Goal: Transaction & Acquisition: Purchase product/service

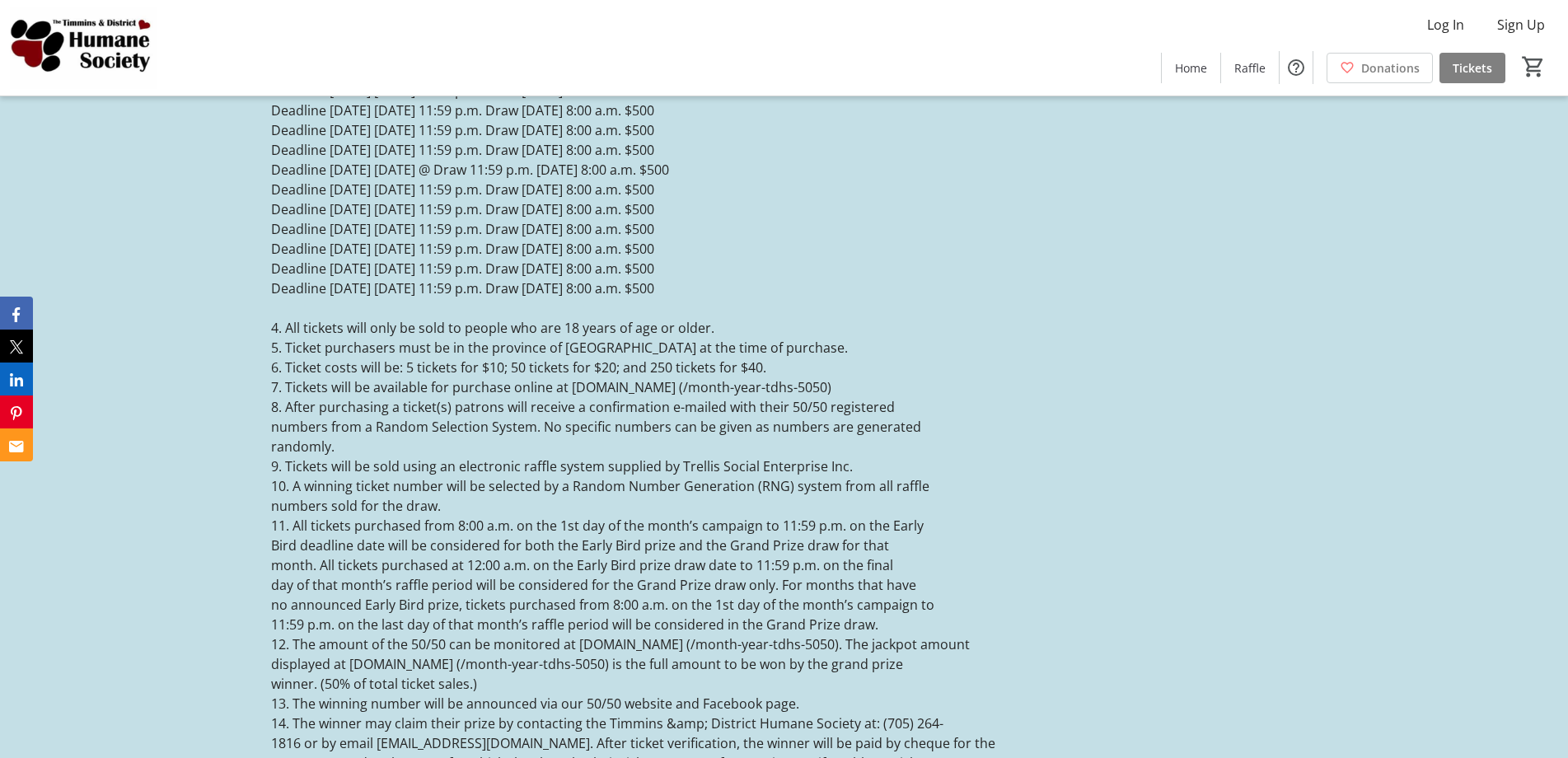
scroll to position [3379, 0]
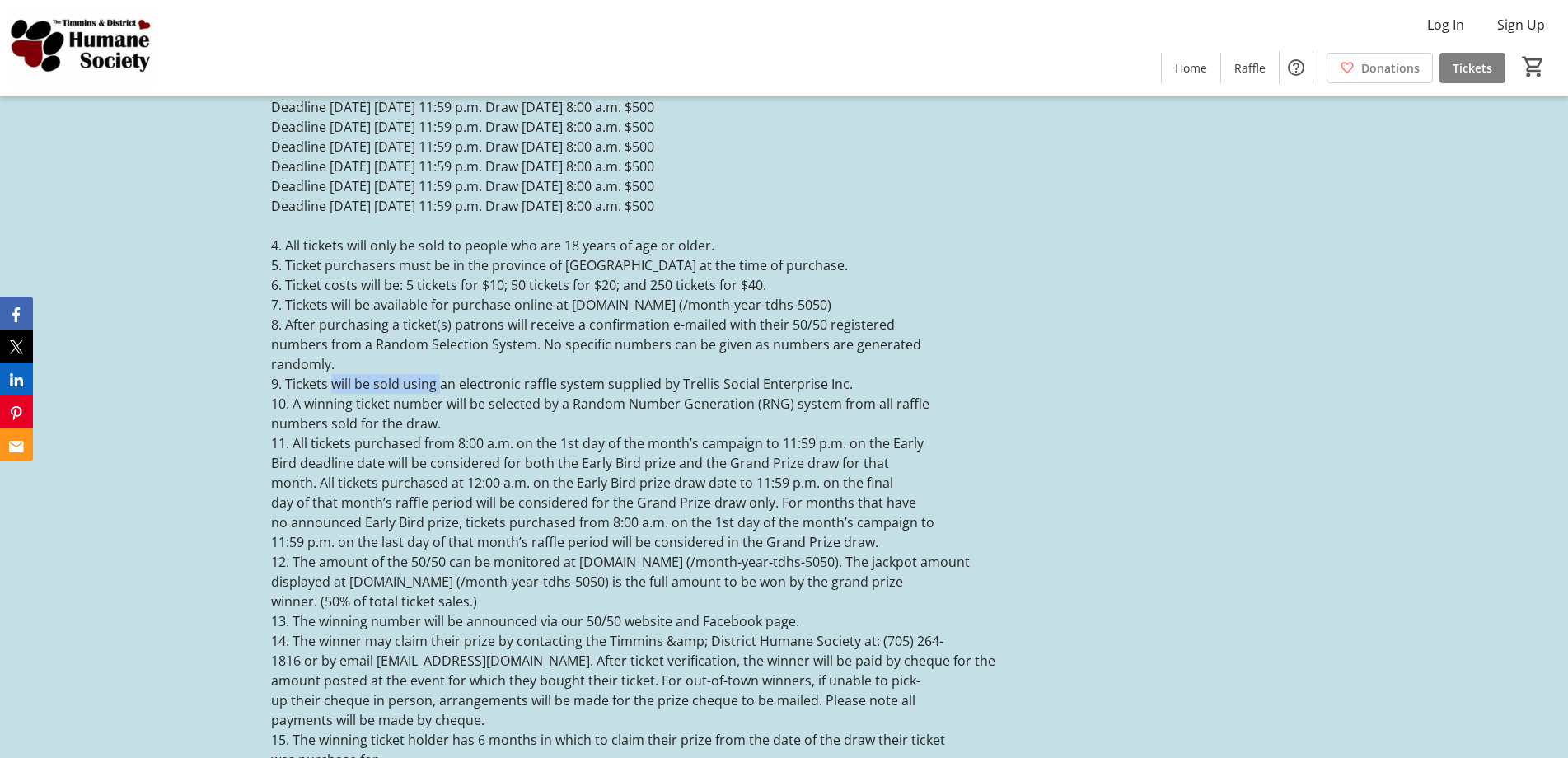
drag, startPoint x: 338, startPoint y: 367, endPoint x: 440, endPoint y: 366, distance: 102.0
click at [439, 374] on p "9. Tickets will be sold using an electronic raffle system supplied by Trellis S…" at bounding box center [783, 384] width 1026 height 20
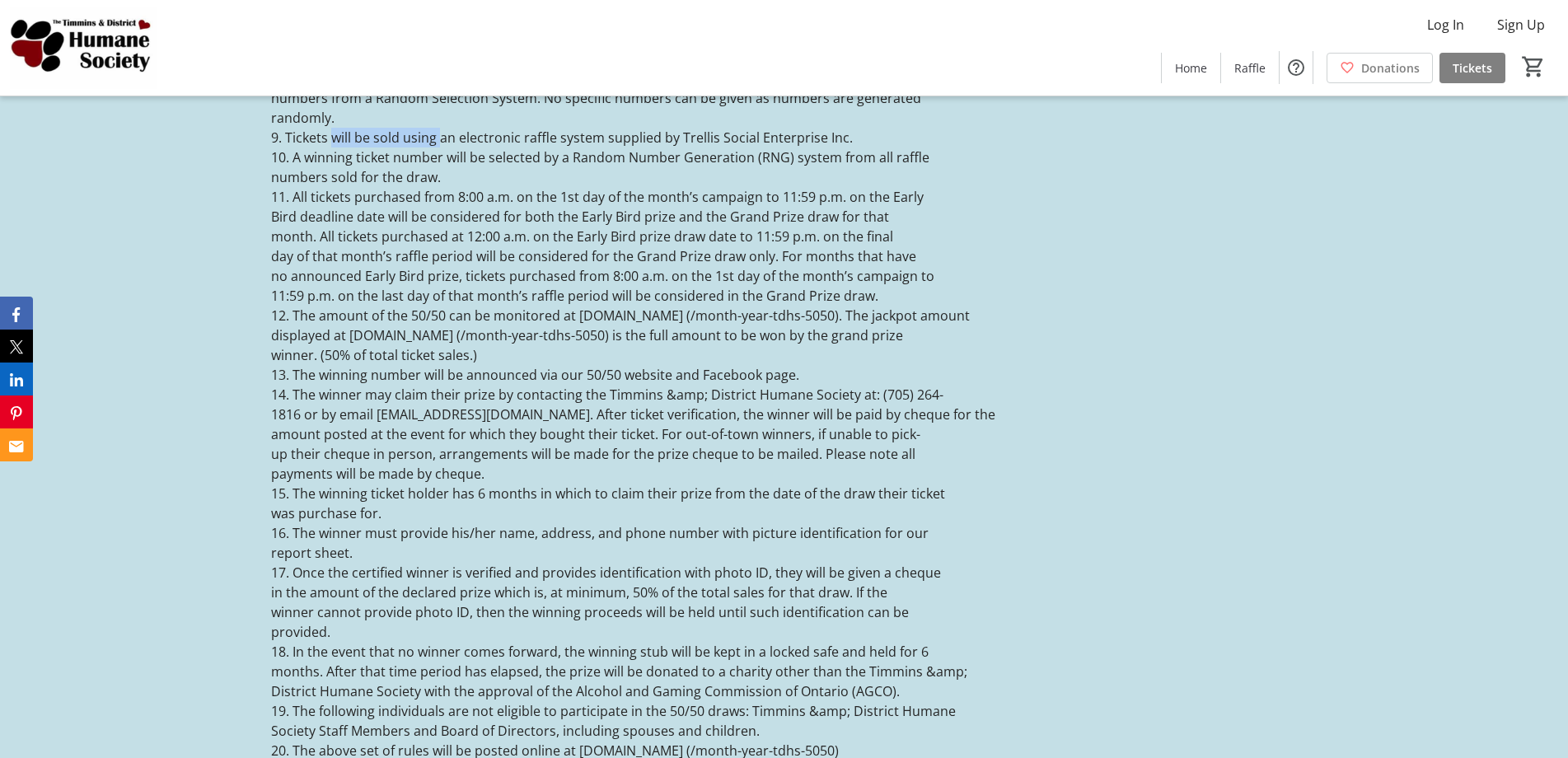
scroll to position [3627, 0]
drag, startPoint x: 284, startPoint y: 359, endPoint x: 356, endPoint y: 357, distance: 72.0
click at [356, 364] on p "13. The winning number will be announced via our 50/50 website and Facebook pag…" at bounding box center [783, 373] width 1026 height 20
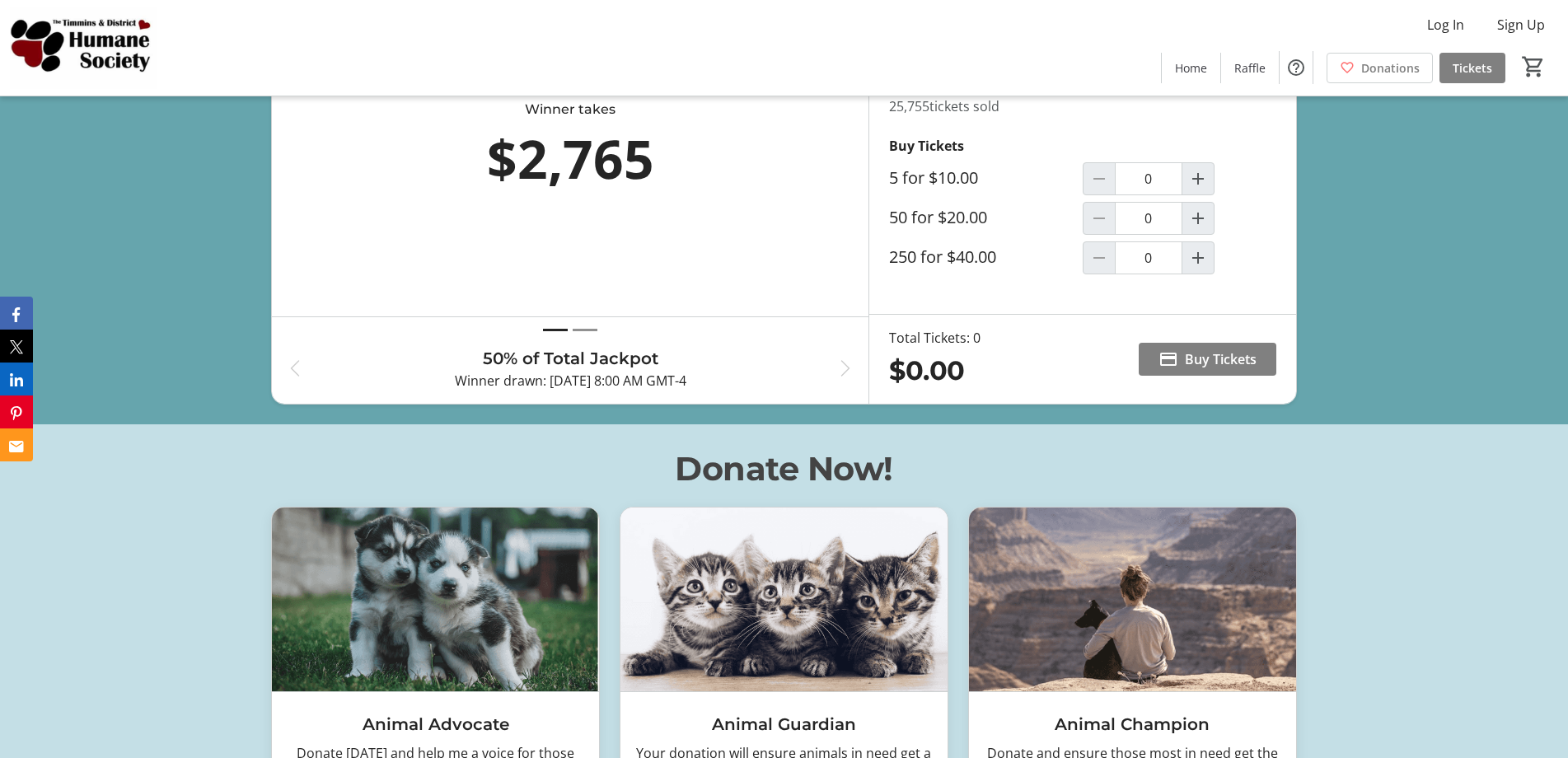
scroll to position [577, 0]
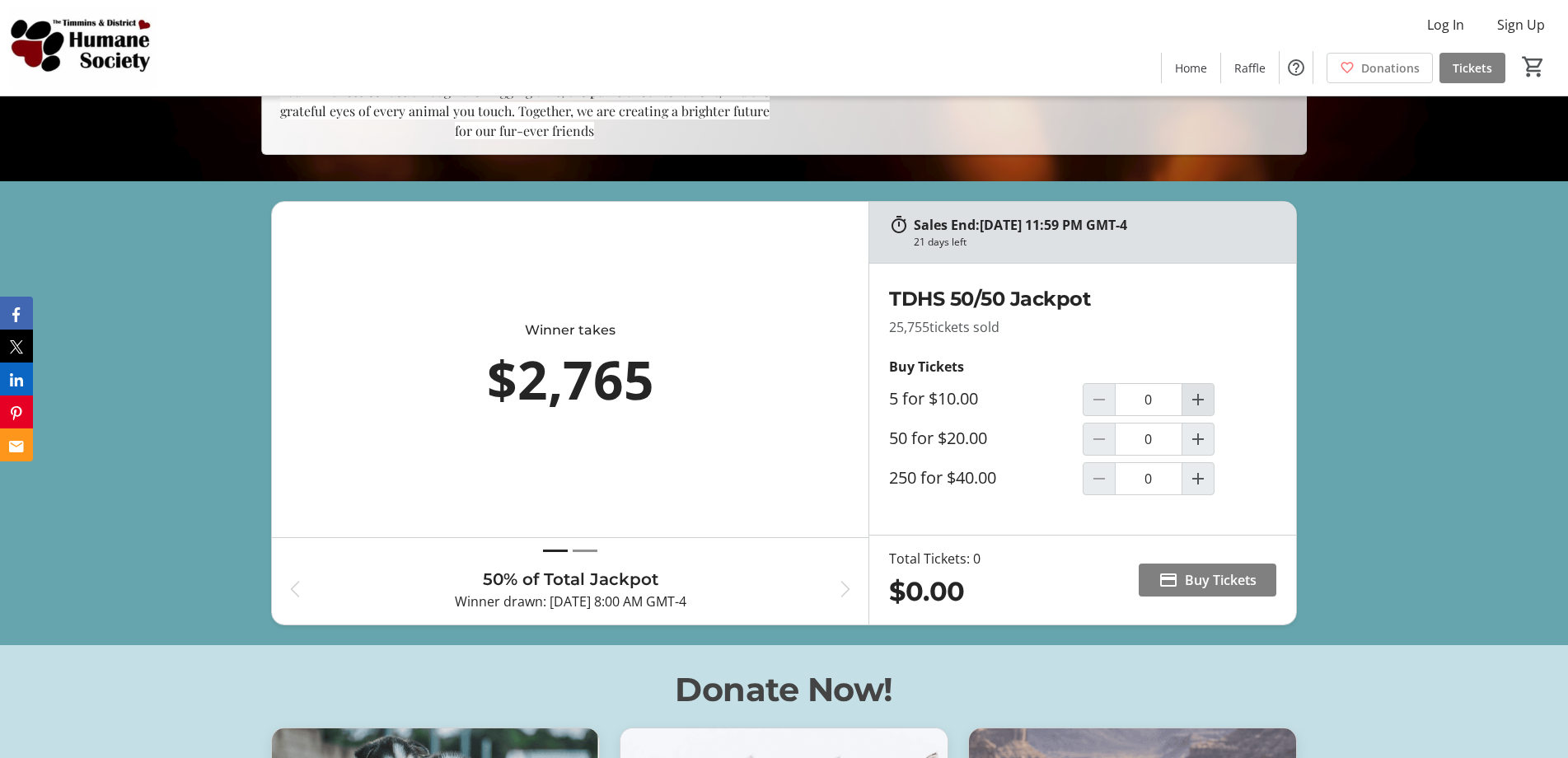
click at [1196, 401] on mat-icon "Increment by one" at bounding box center [1197, 399] width 20 height 20
click at [1204, 401] on mat-icon "Increment by one" at bounding box center [1197, 399] width 20 height 20
click at [1110, 401] on span "Decrement by one" at bounding box center [1099, 400] width 31 height 31
type input "1"
click at [1175, 583] on mat-icon at bounding box center [1168, 580] width 20 height 20
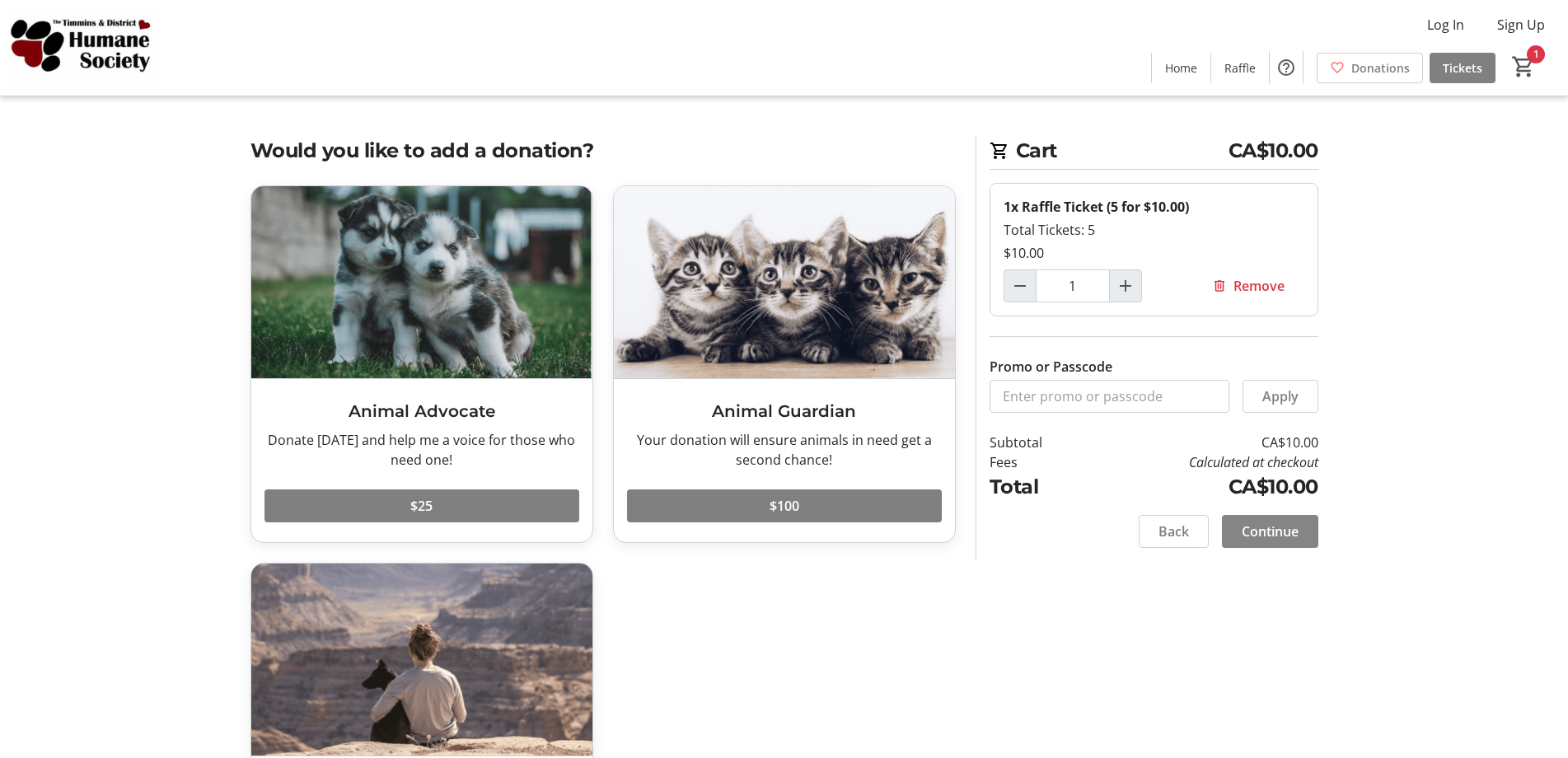
click at [1264, 537] on span "Continue" at bounding box center [1269, 531] width 57 height 20
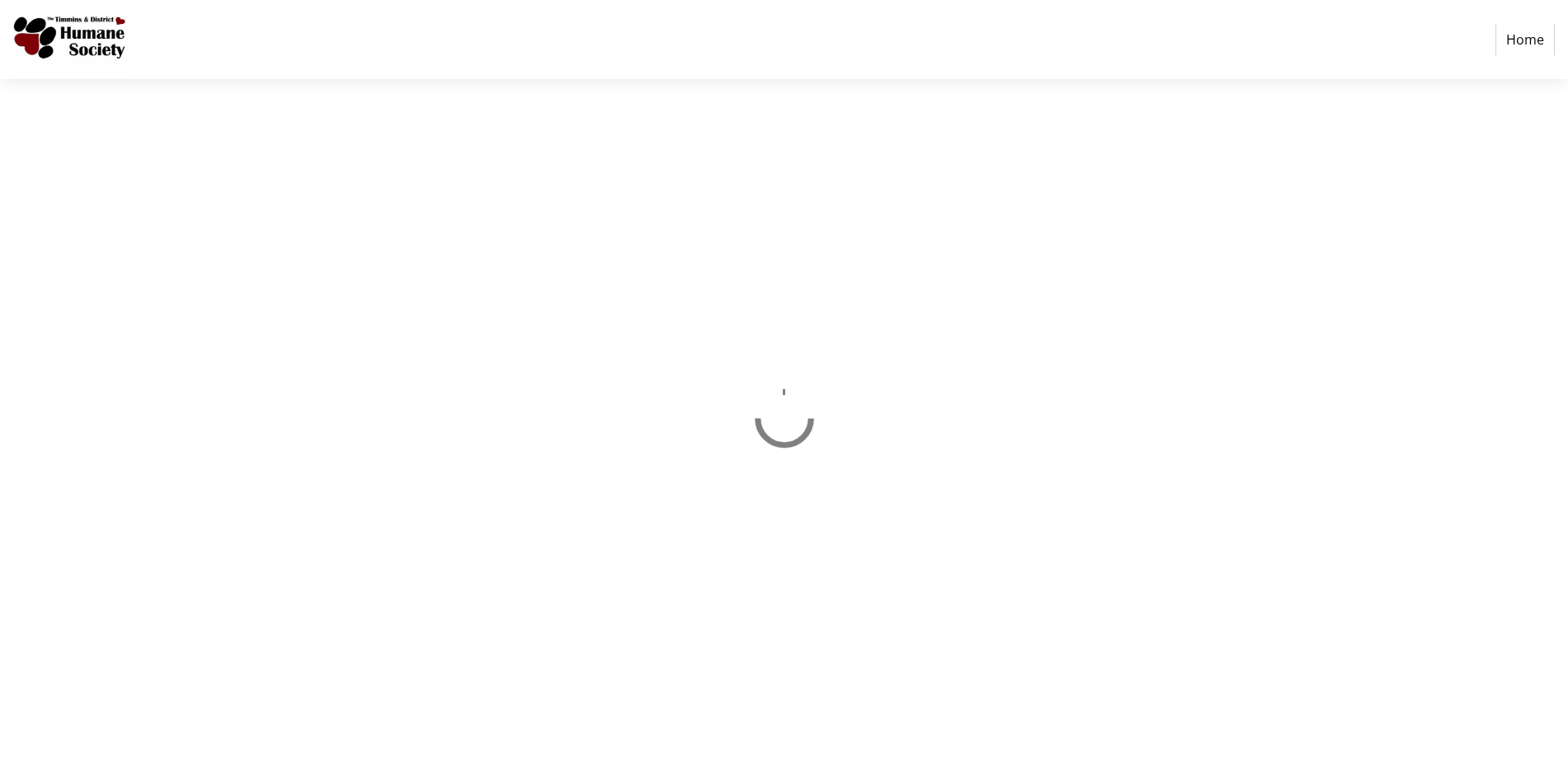
select select "CA"
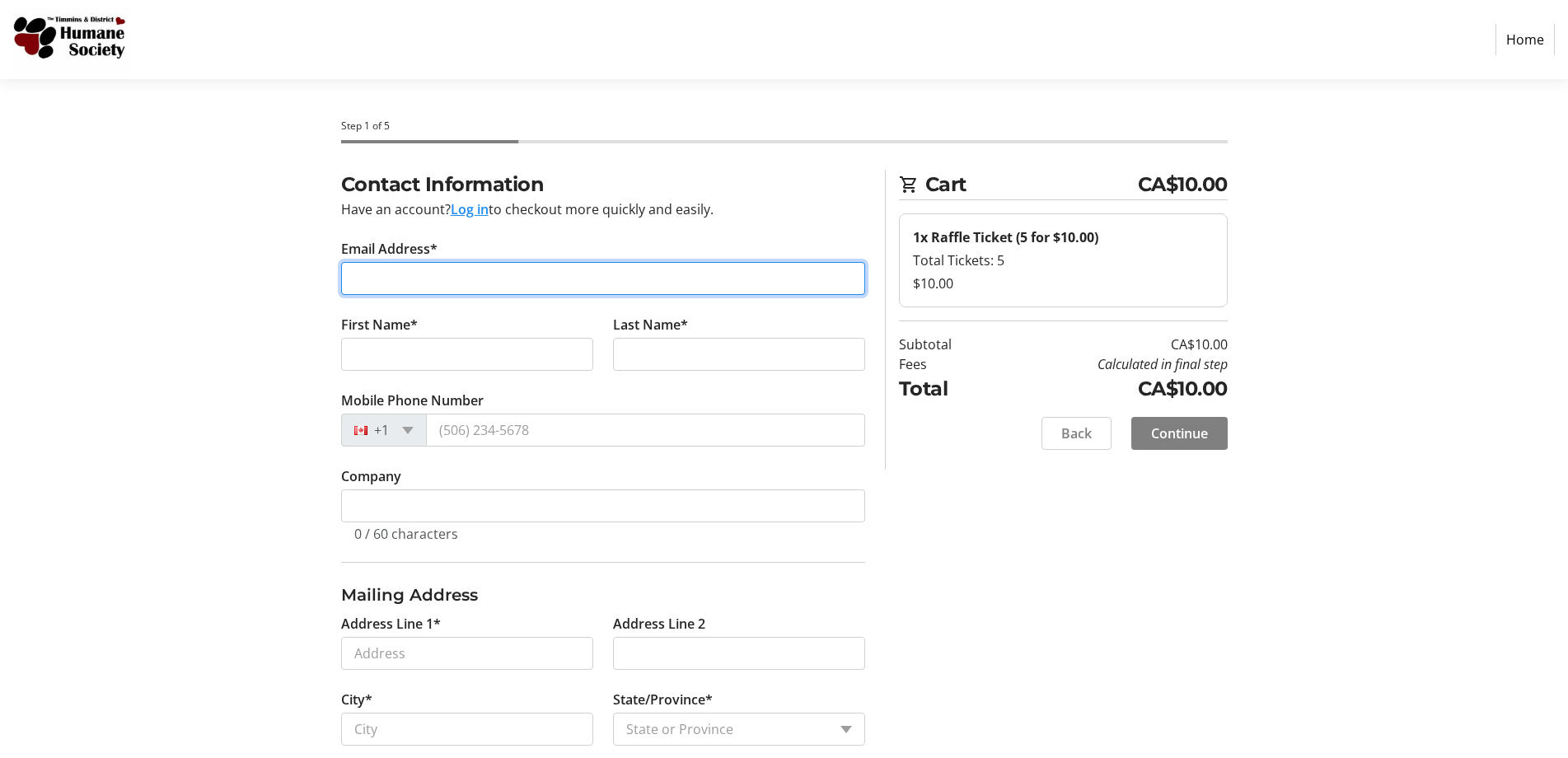
click at [742, 276] on input "Email Address*" at bounding box center [603, 278] width 524 height 33
type input "[EMAIL_ADDRESS][DOMAIN_NAME]"
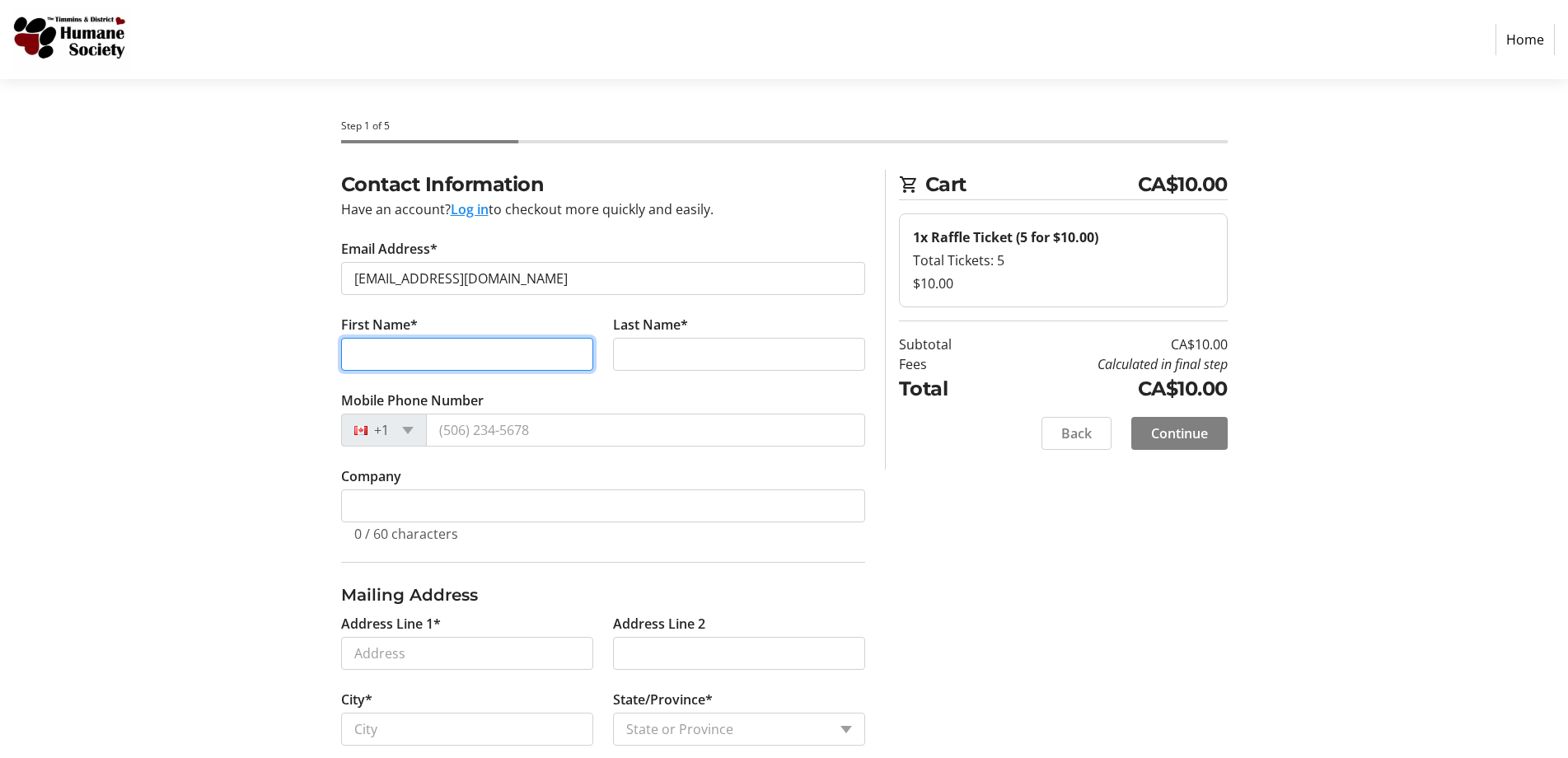
type input "[PERSON_NAME]"
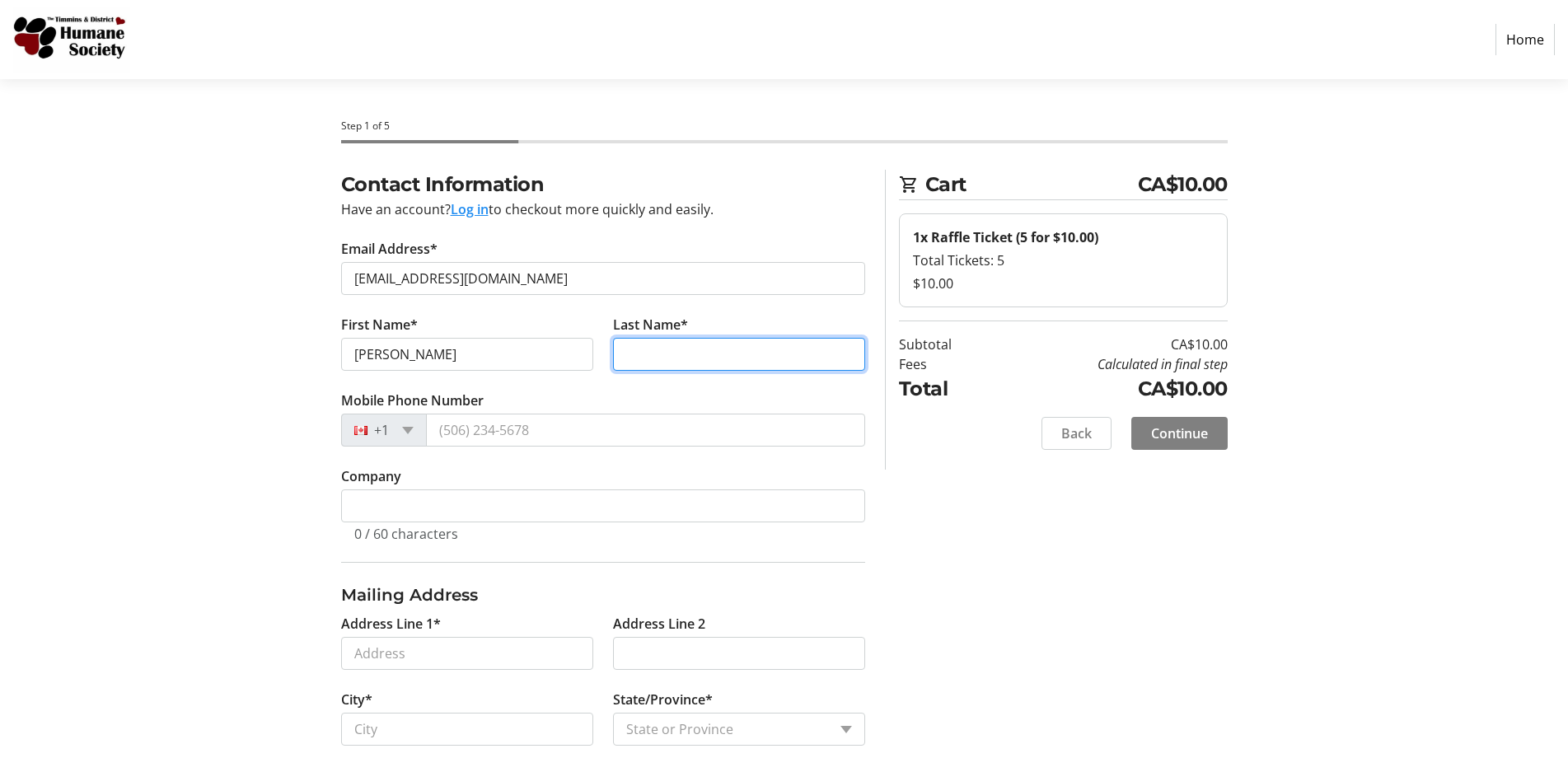
type input "[PERSON_NAME]"
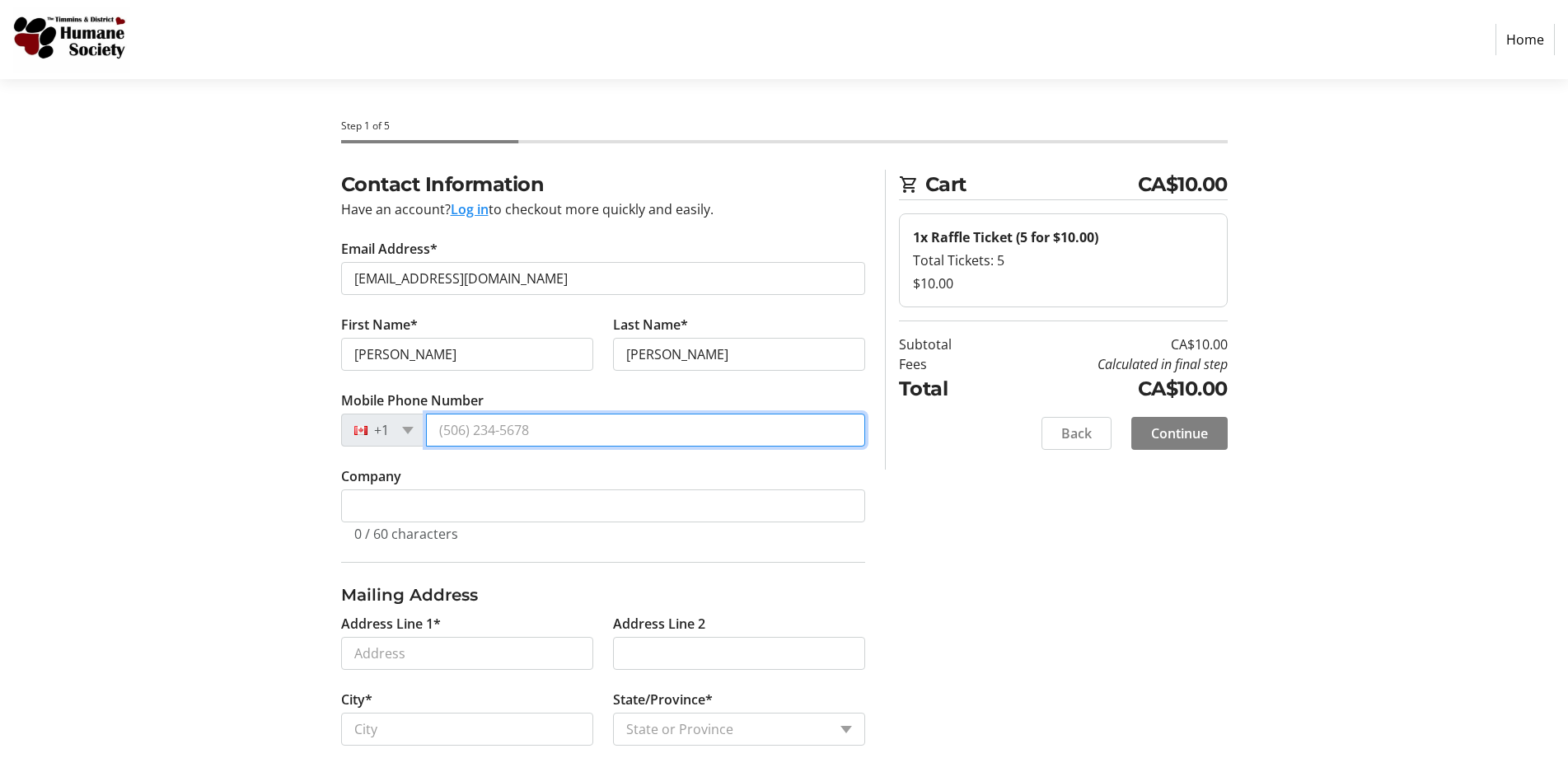
type input "[PHONE_NUMBER]"
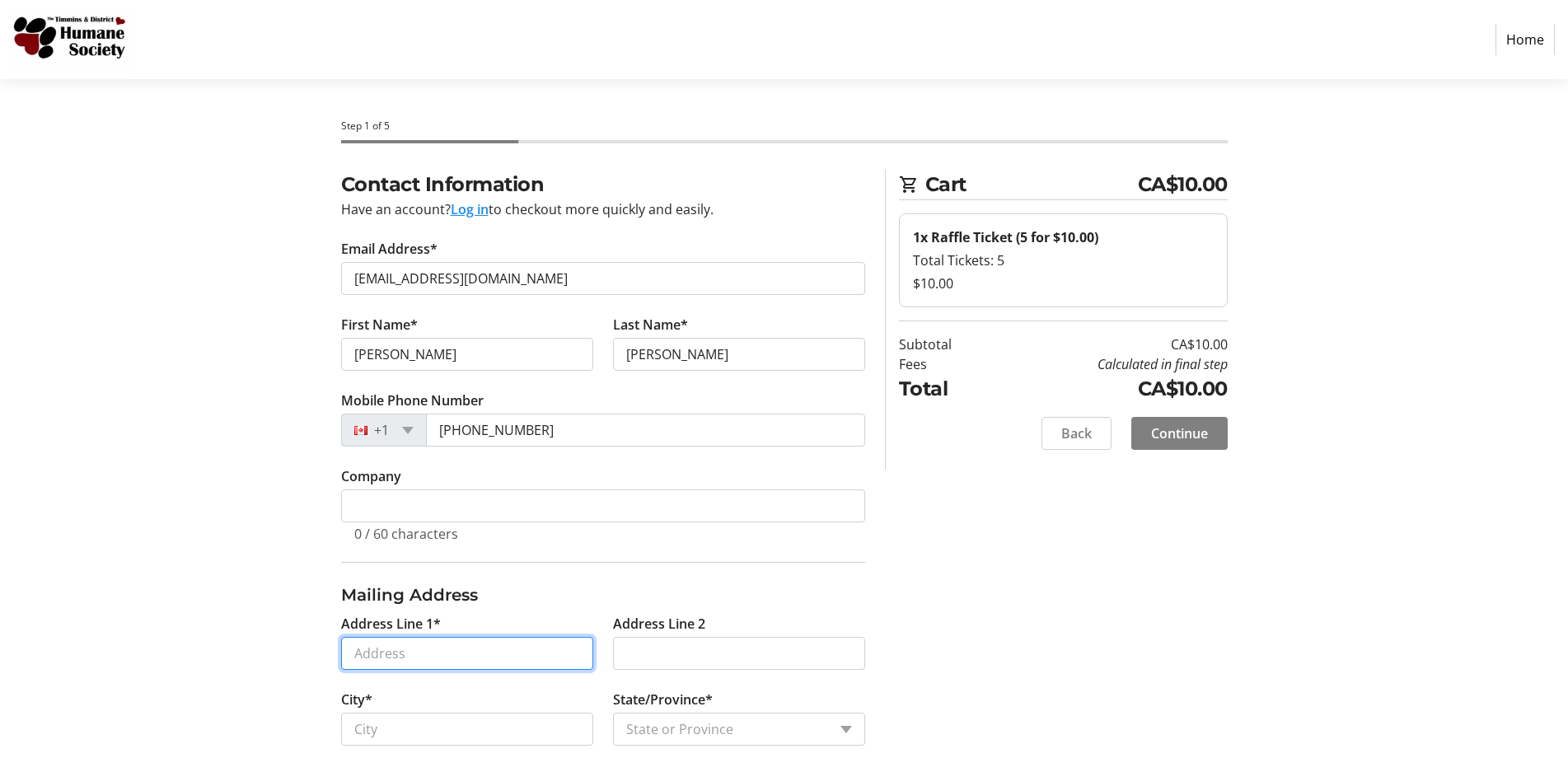
type input "[STREET_ADDRESS][PERSON_NAME]"
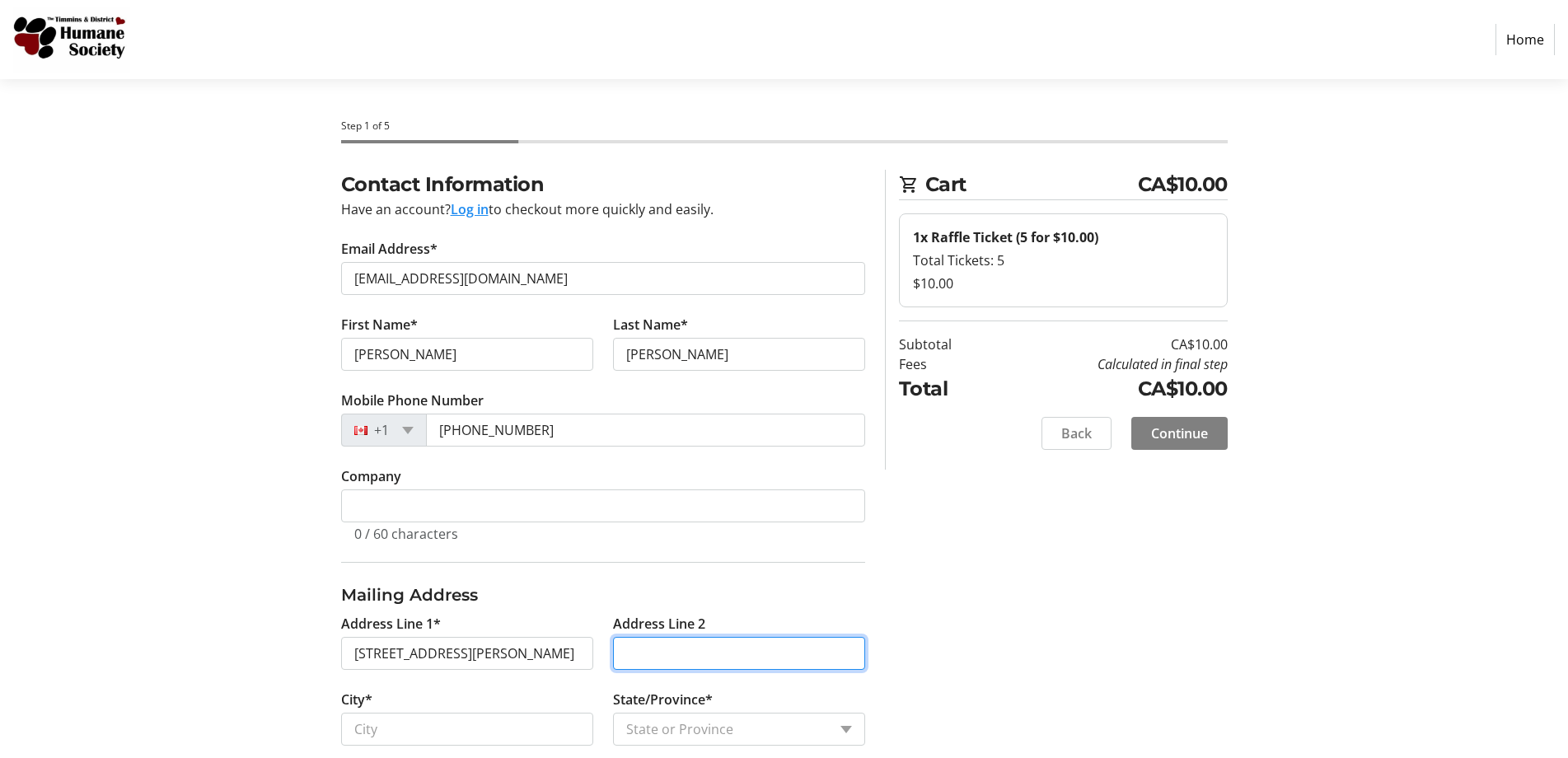
type input "C"
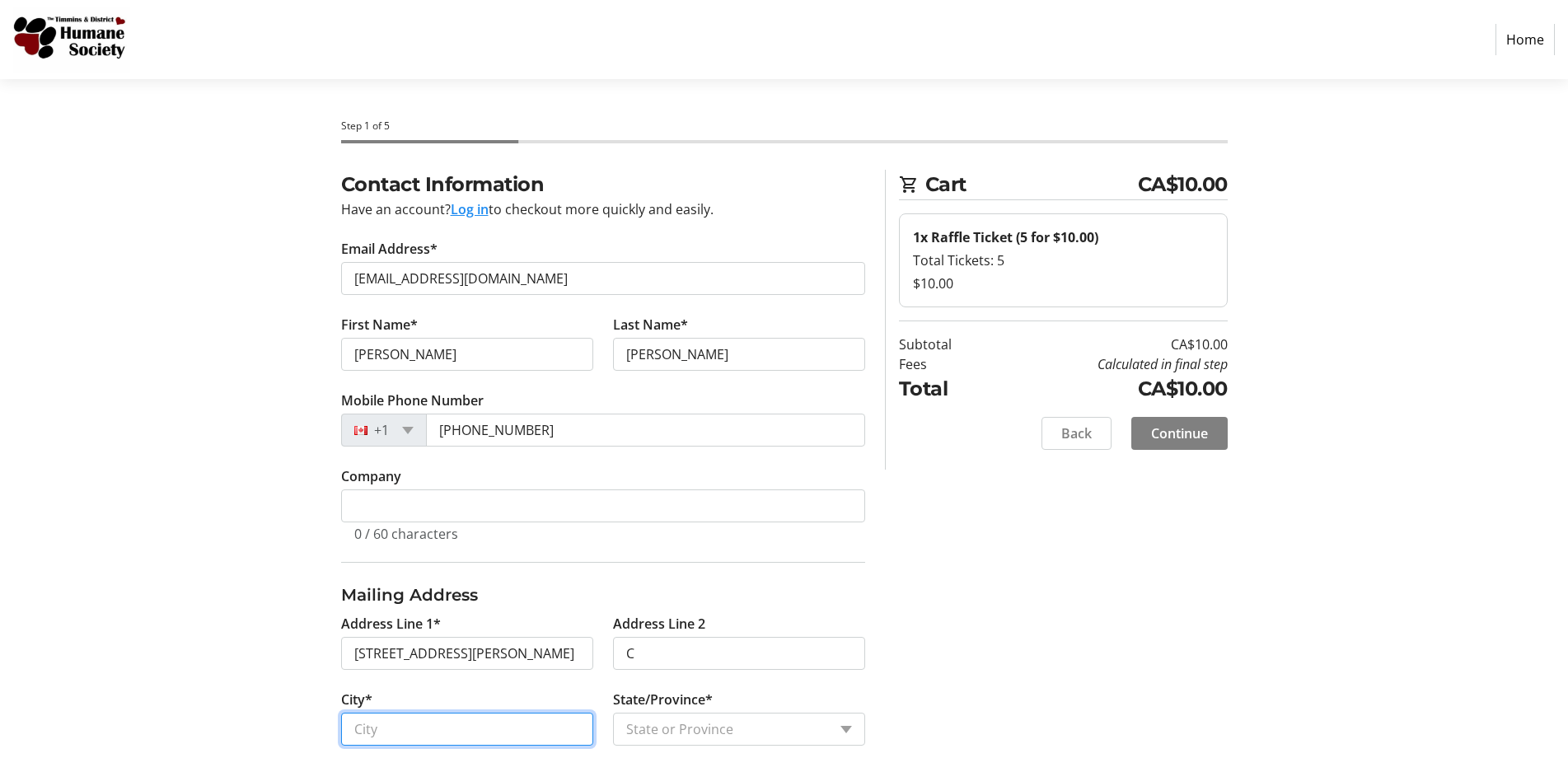
type input "[PERSON_NAME]"
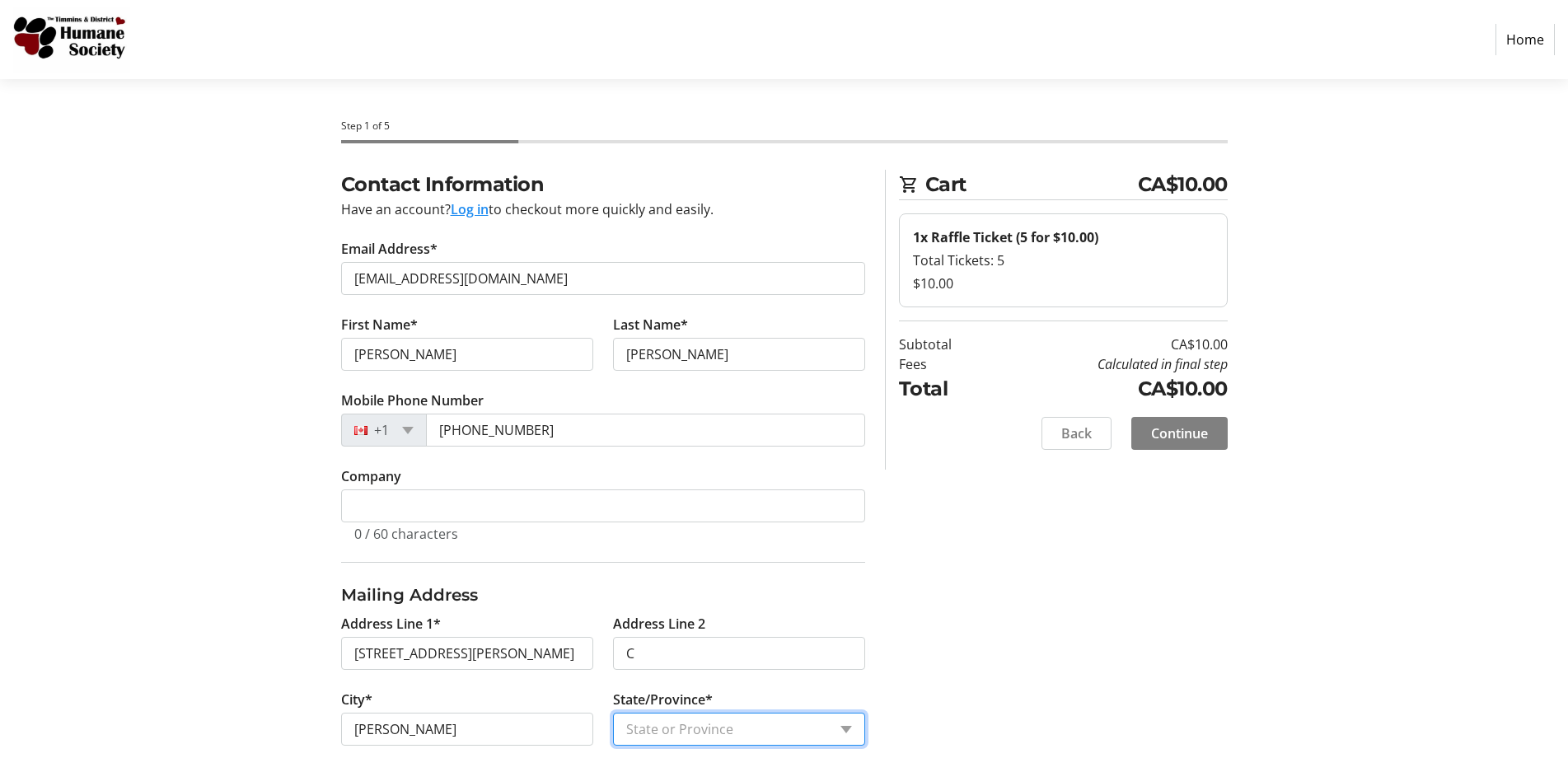
select select "ON"
type input "P0N1G0"
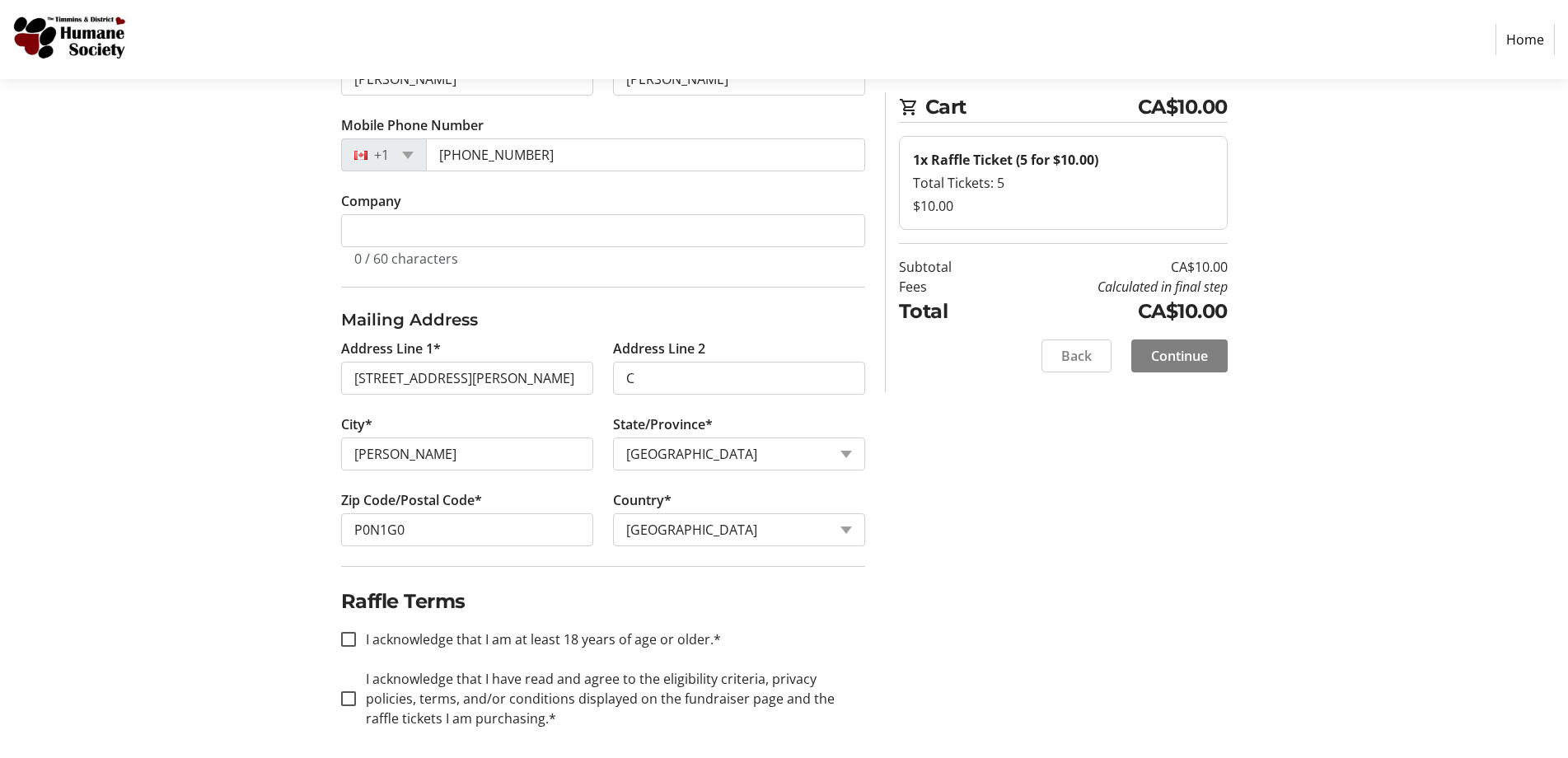
scroll to position [285, 0]
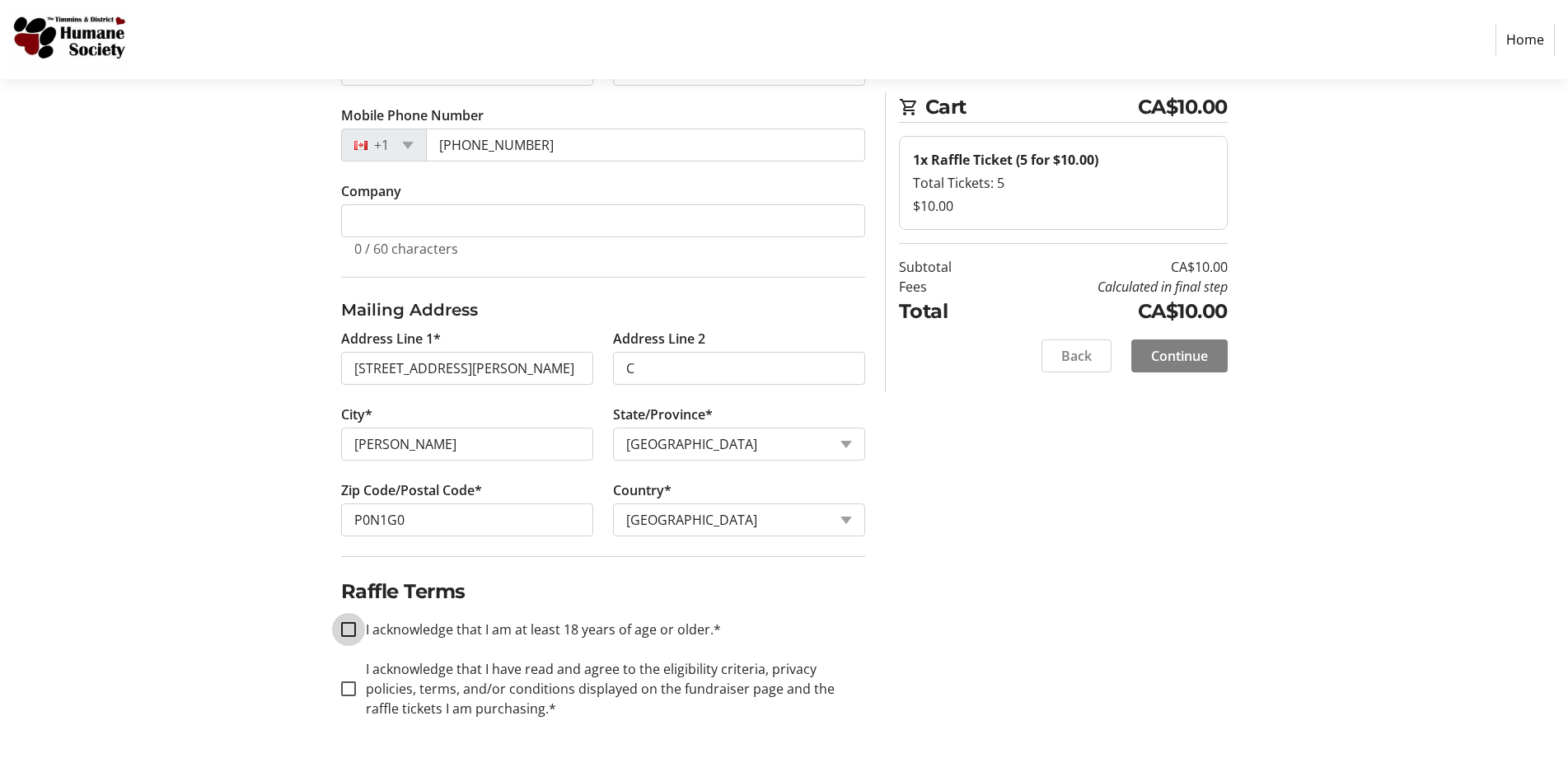
click at [347, 626] on input "I acknowledge that I am at least 18 years of age or older.*" at bounding box center [348, 629] width 14 height 14
checkbox input "true"
click at [344, 685] on input "I acknowledge that I have read and agree to the eligibility criteria, privacy p…" at bounding box center [348, 688] width 14 height 14
checkbox input "true"
click at [1201, 360] on span "Continue" at bounding box center [1179, 356] width 57 height 20
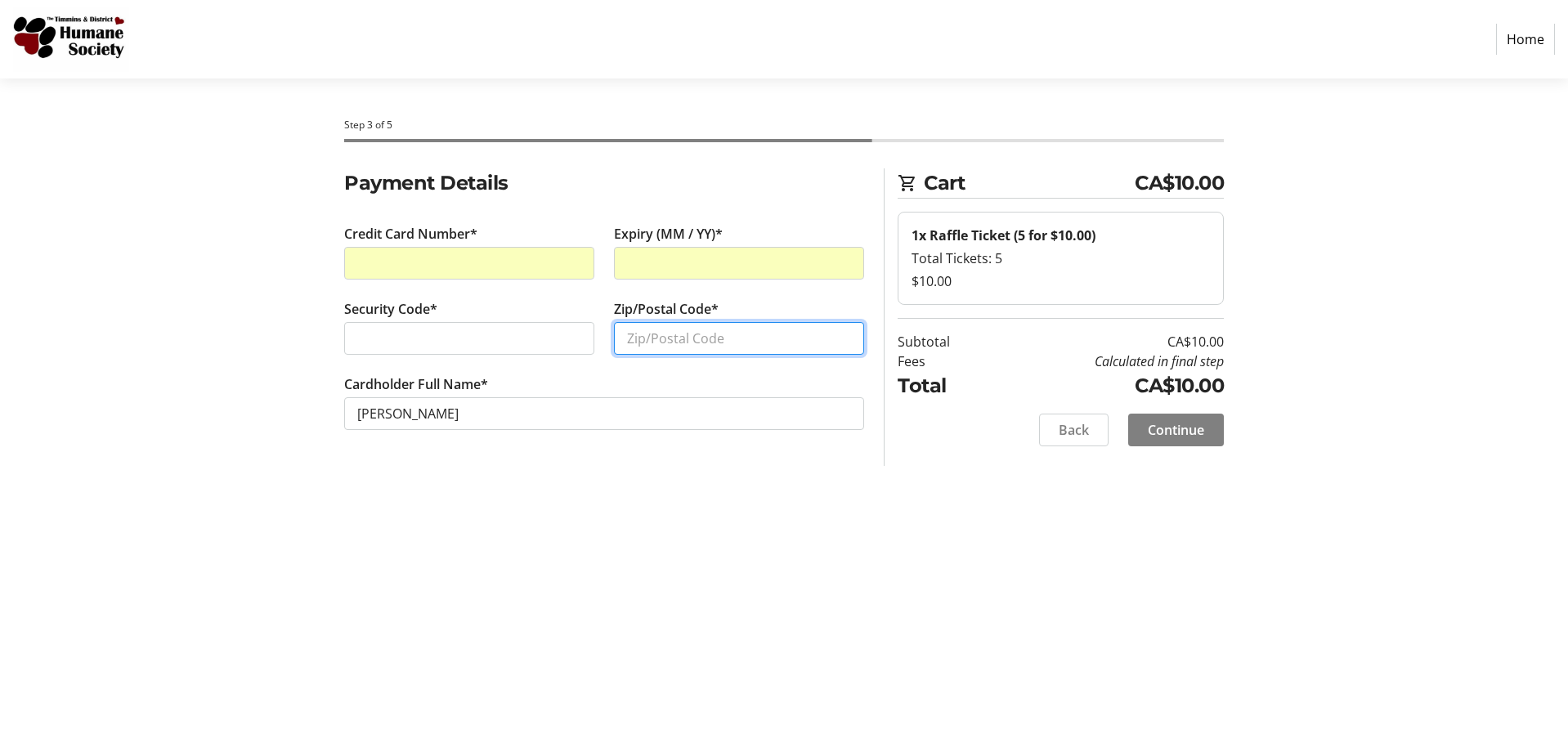
click at [646, 336] on input "Zip/Postal Code*" at bounding box center [738, 339] width 250 height 33
type input "P0N1G0"
click at [1179, 430] on span "Continue" at bounding box center [1175, 429] width 56 height 19
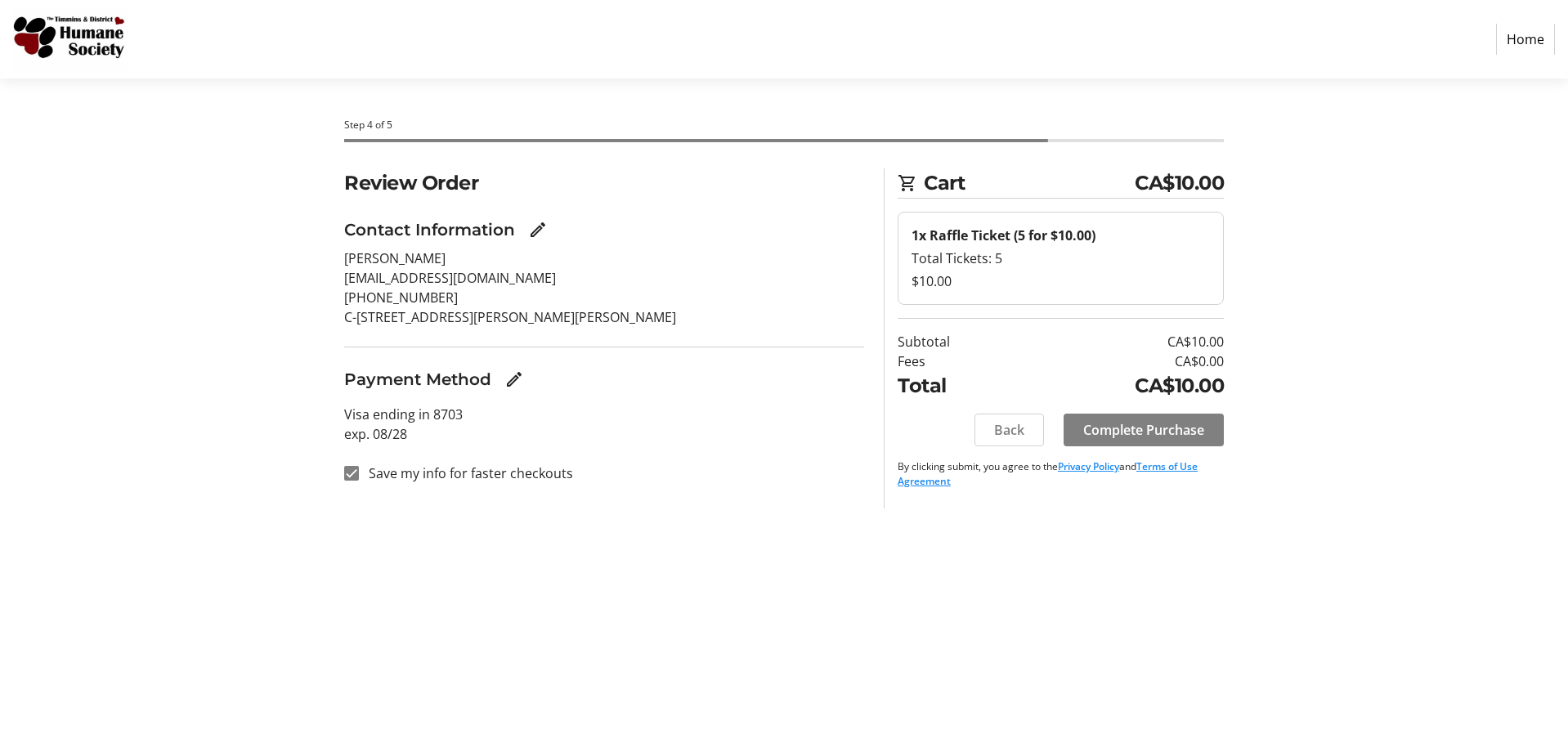
click at [1178, 430] on span "Complete Purchase" at bounding box center [1144, 429] width 121 height 19
